Goal: Obtain resource: Obtain resource

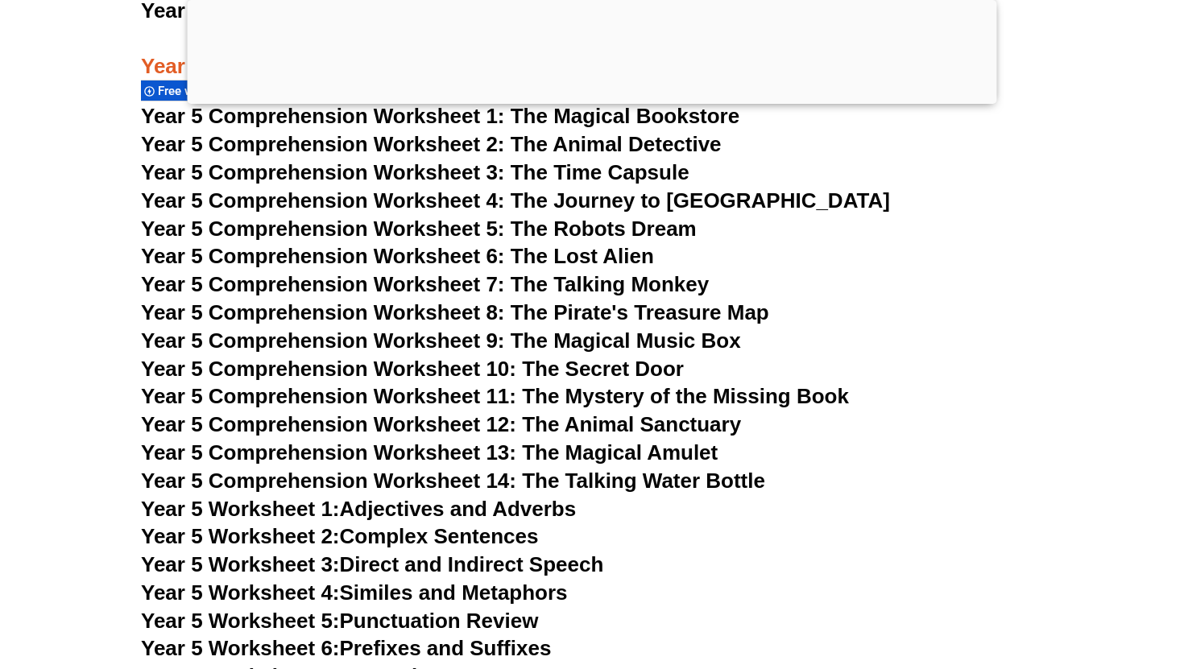
scroll to position [7461, 0]
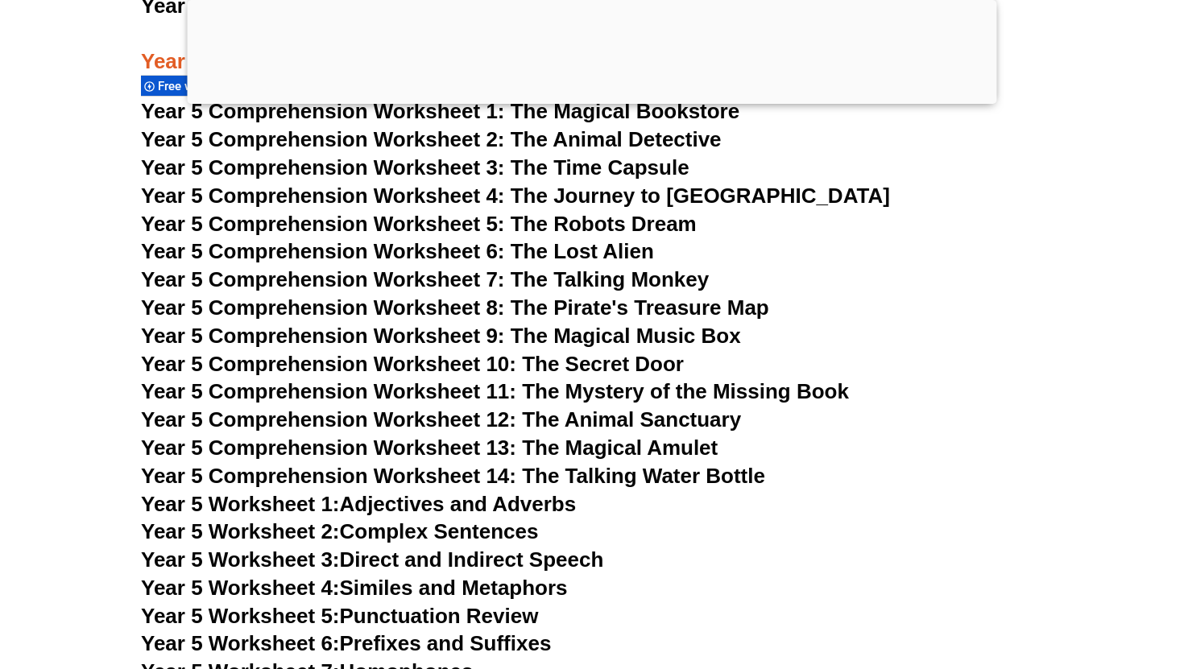
click at [876, 192] on h3 "Year 5 Comprehension Worksheet 4: The Journey to [GEOGRAPHIC_DATA]" at bounding box center [592, 196] width 902 height 27
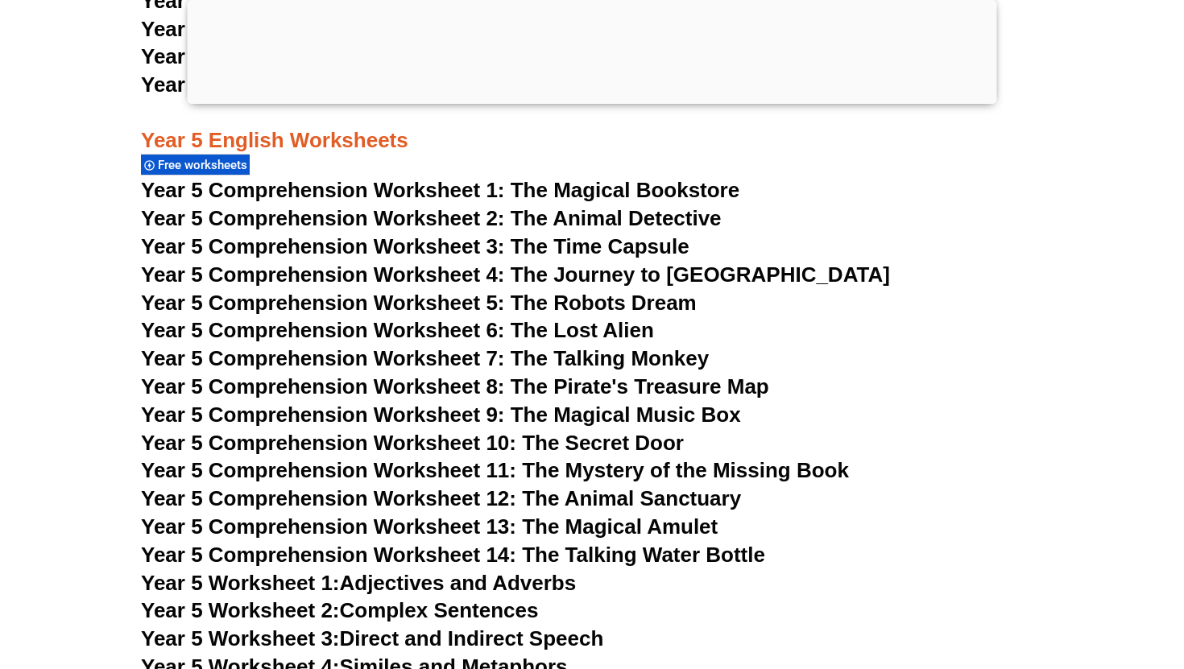
scroll to position [7420, 0]
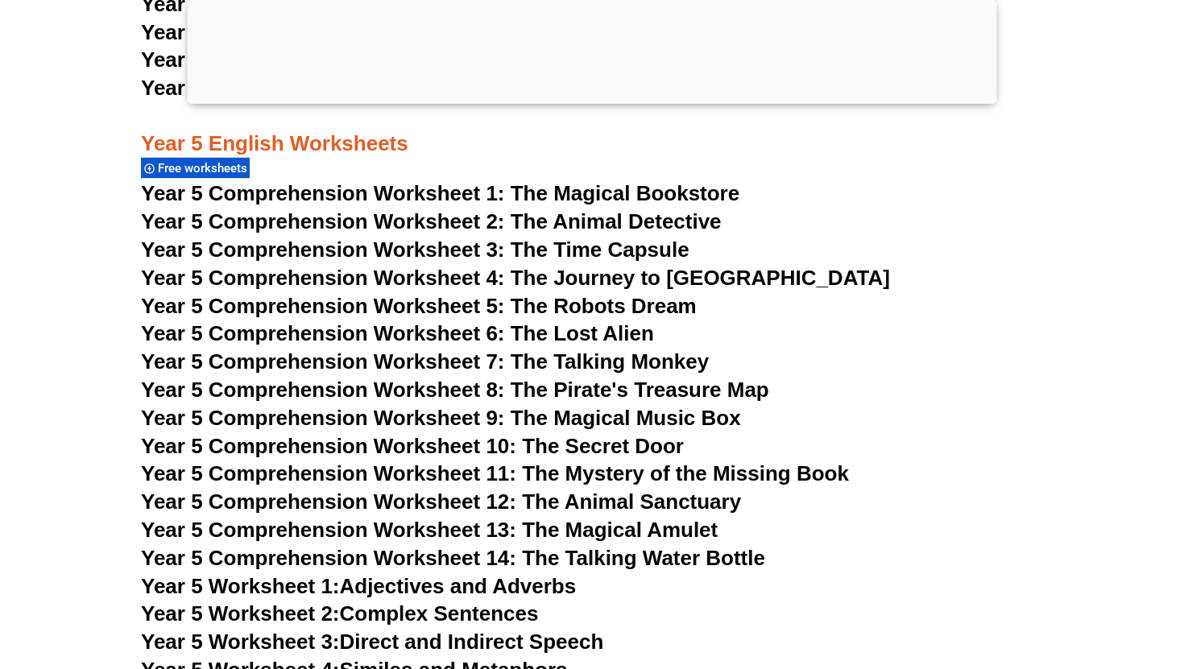
click at [489, 465] on span "Year 5 Comprehension Worksheet 11: The Mystery of the Missing Book" at bounding box center [495, 473] width 708 height 24
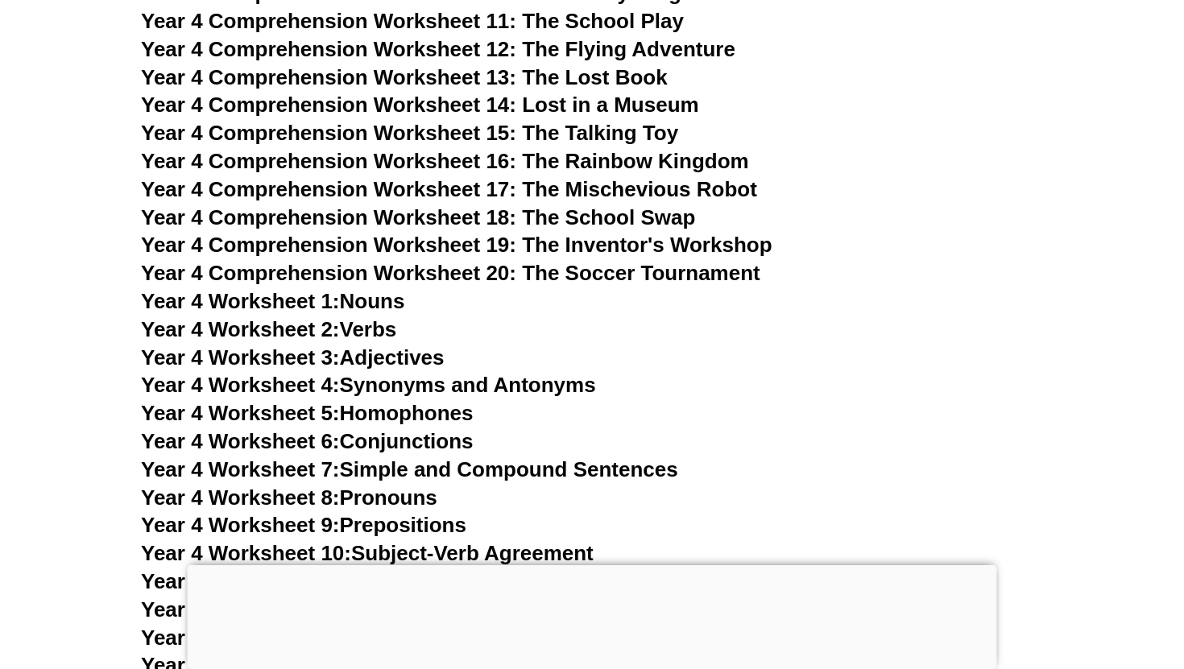
scroll to position [6884, 0]
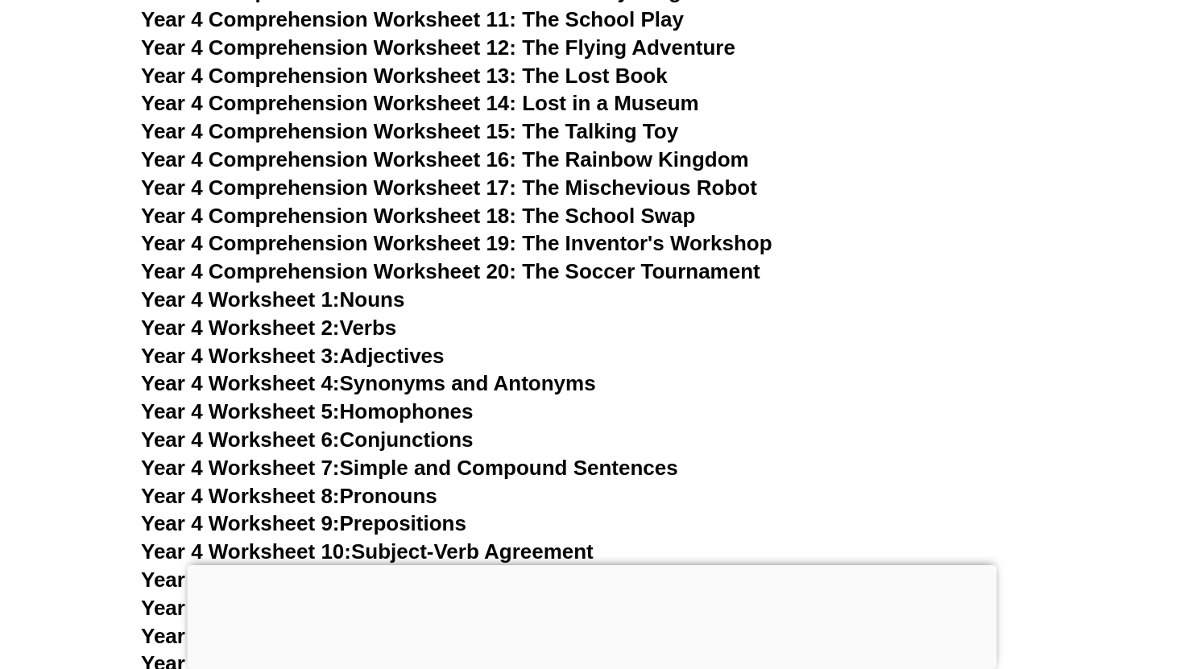
click at [602, 167] on span "Year 4 Comprehension Worksheet 16: The Rainbow Kingdom" at bounding box center [445, 159] width 608 height 24
click at [641, 192] on span "Year 4 Comprehension Worksheet 17: The Mischevious Robot" at bounding box center [449, 188] width 616 height 24
